Goal: Find specific page/section: Find specific page/section

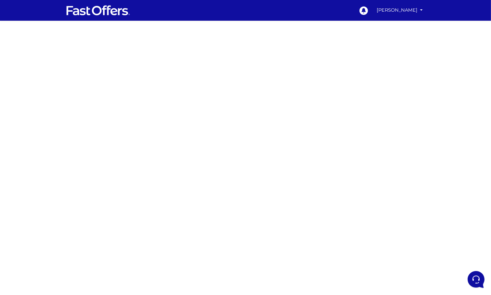
click at [112, 66] on div at bounding box center [245, 190] width 491 height 324
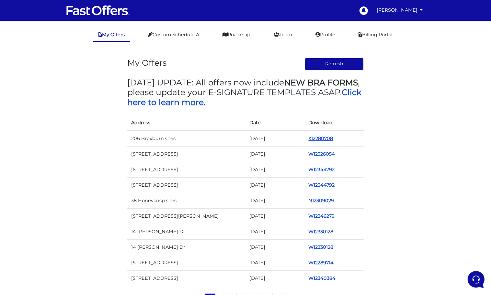
click at [315, 138] on link "X12280708" at bounding box center [321, 139] width 25 height 6
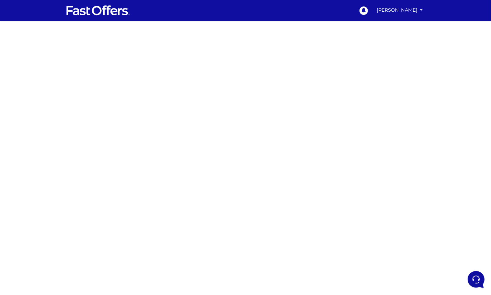
click at [164, 75] on div at bounding box center [245, 190] width 491 height 324
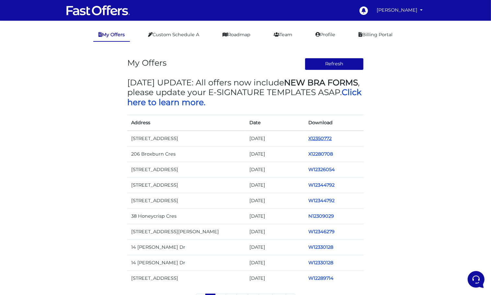
click at [318, 136] on link "X12350772" at bounding box center [320, 139] width 23 height 6
